Goal: Communication & Community: Participate in discussion

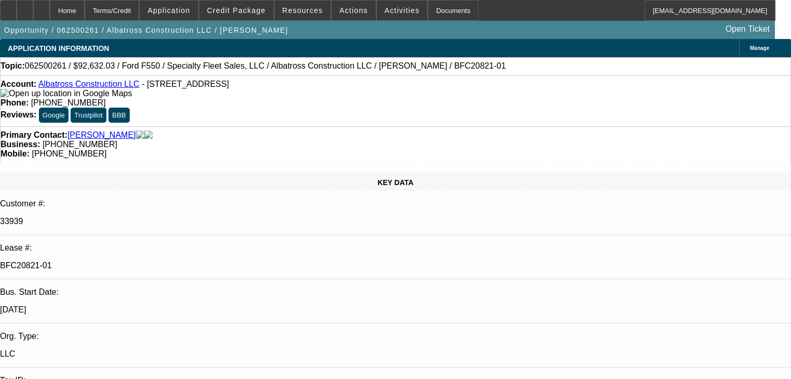
select select "0"
select select "6"
select select "0"
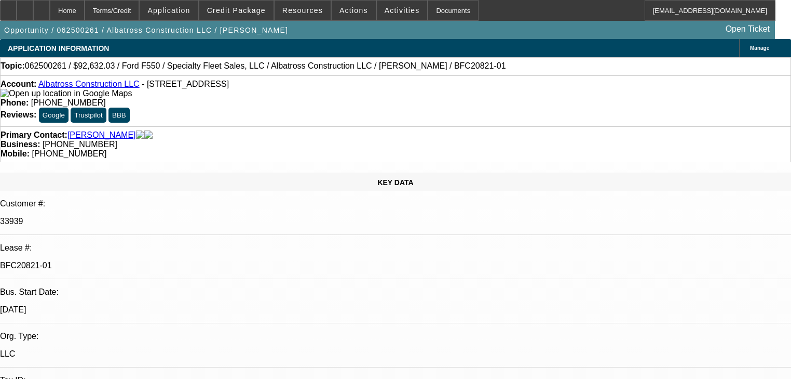
select select "0"
select select "6"
select select "0"
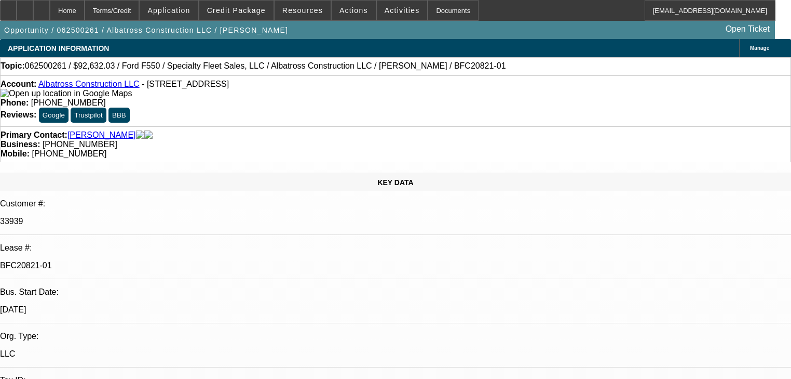
select select "0"
select select "6"
select select "0"
select select "2"
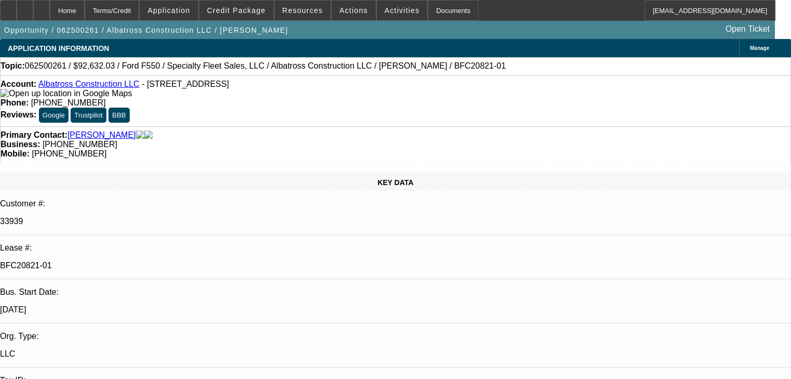
select select "0"
select select "6"
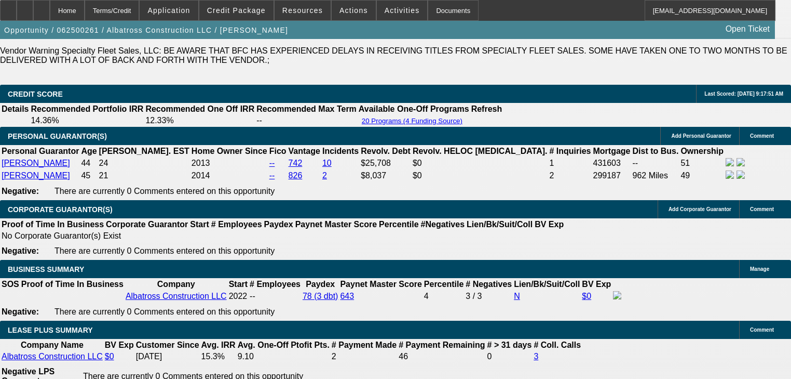
scroll to position [1085, 0]
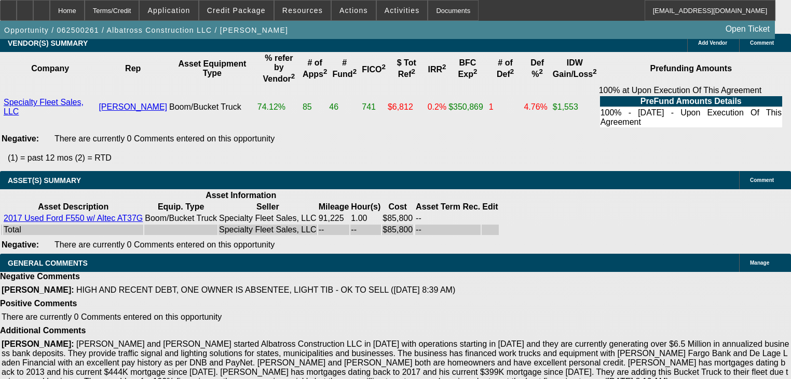
scroll to position [2316, 0]
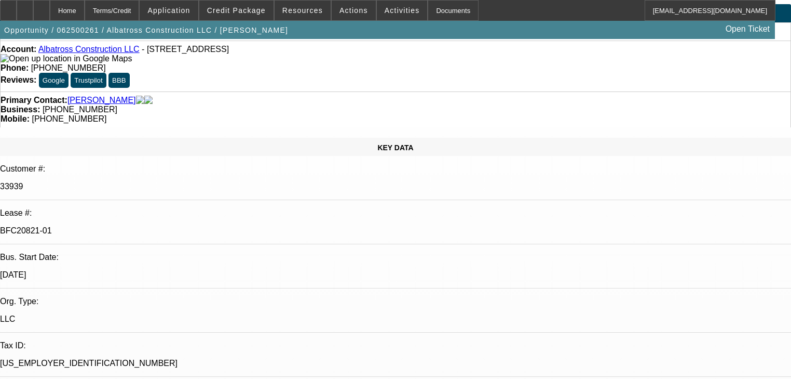
scroll to position [0, 0]
